Goal: Information Seeking & Learning: Learn about a topic

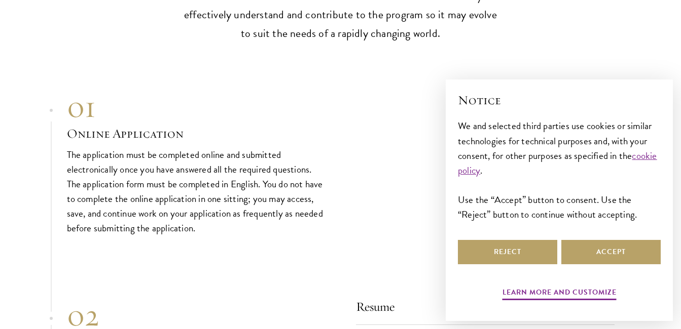
scroll to position [3294, 0]
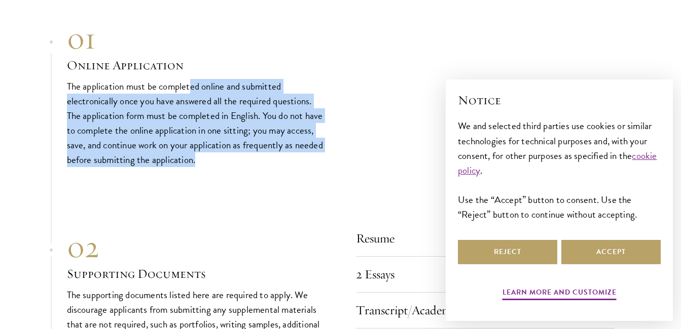
drag, startPoint x: 191, startPoint y: 84, endPoint x: 303, endPoint y: 159, distance: 134.8
click at [303, 159] on p "The application must be completed online and submitted electronically once you …" at bounding box center [196, 123] width 258 height 88
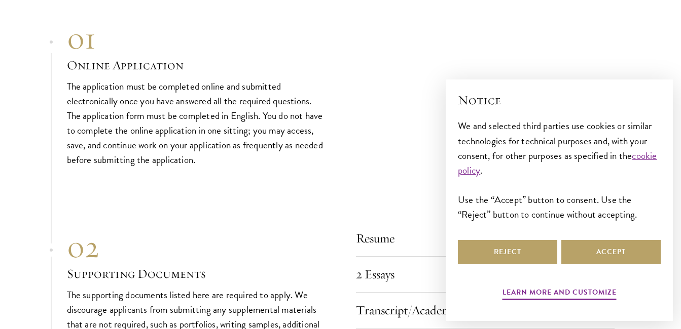
drag, startPoint x: 303, startPoint y: 159, endPoint x: 295, endPoint y: 188, distance: 29.7
click at [295, 188] on div "01 Online Application 01 Online Application The application must be completed o…" at bounding box center [340, 333] width 547 height 627
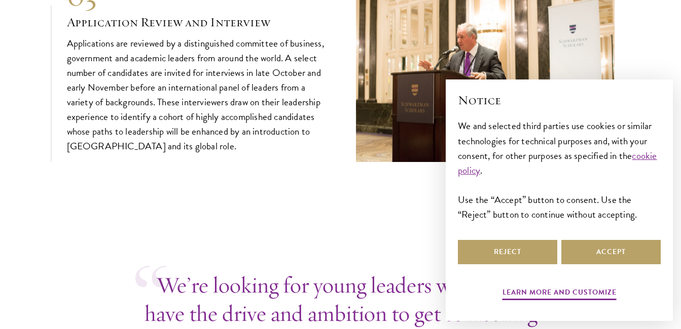
scroll to position [3801, 0]
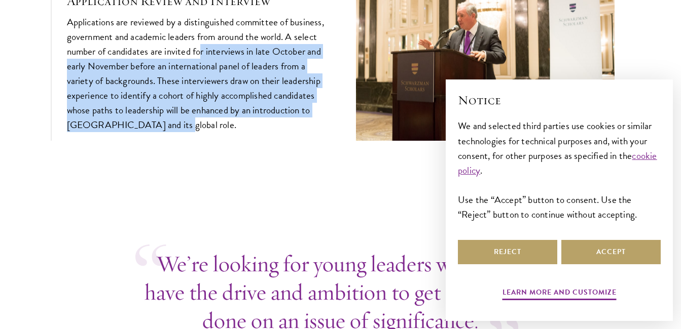
drag, startPoint x: 214, startPoint y: 47, endPoint x: 301, endPoint y: 119, distance: 112.6
click at [301, 119] on p "Applications are reviewed by a distinguished committee of business, government …" at bounding box center [196, 74] width 258 height 118
drag, startPoint x: 301, startPoint y: 119, endPoint x: 305, endPoint y: 172, distance: 53.4
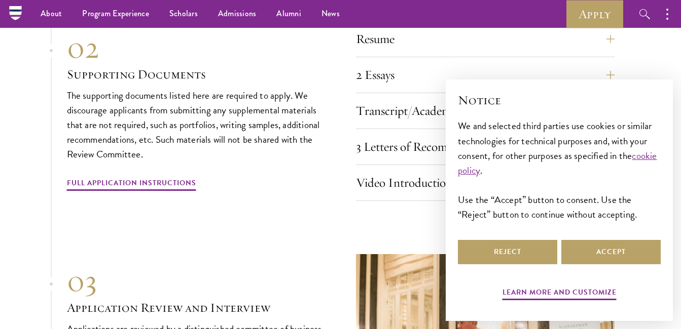
scroll to position [3394, 0]
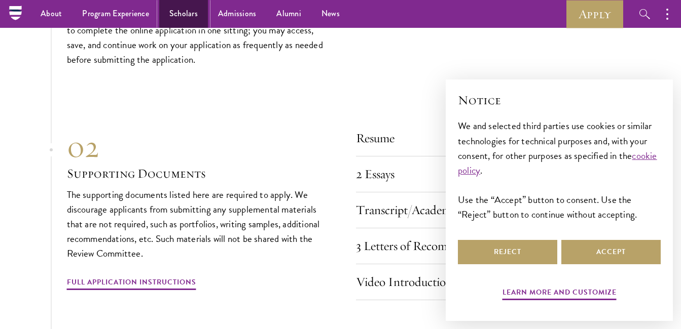
click at [191, 19] on link "Scholars" at bounding box center [183, 14] width 49 height 28
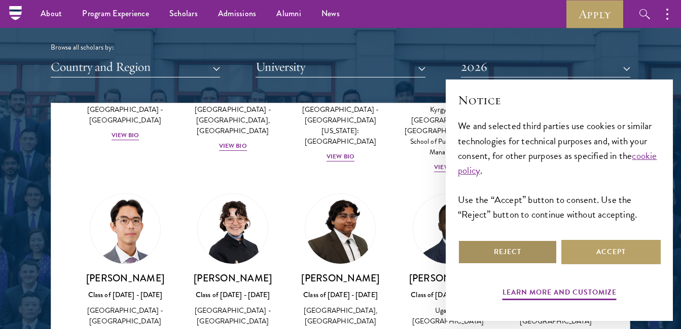
scroll to position [1216, 0]
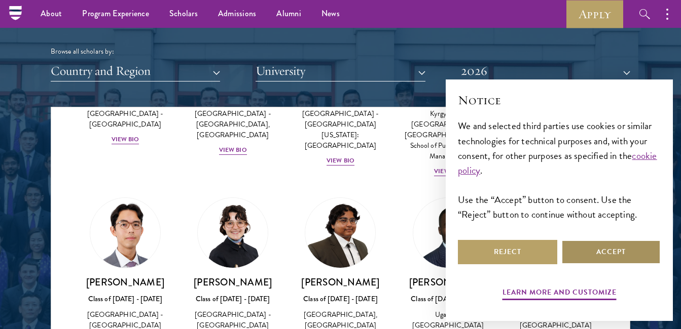
click at [603, 244] on button "Accept" at bounding box center [610, 252] width 99 height 24
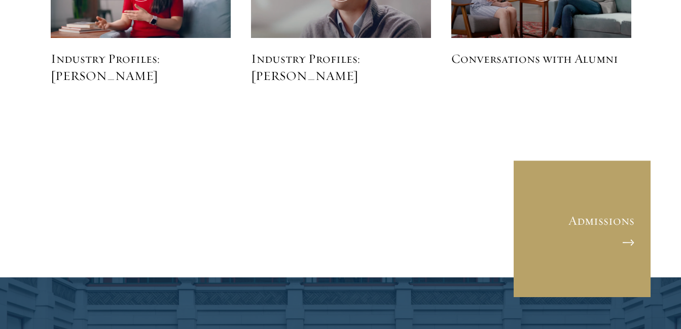
scroll to position [2888, 0]
